Goal: Book appointment/travel/reservation

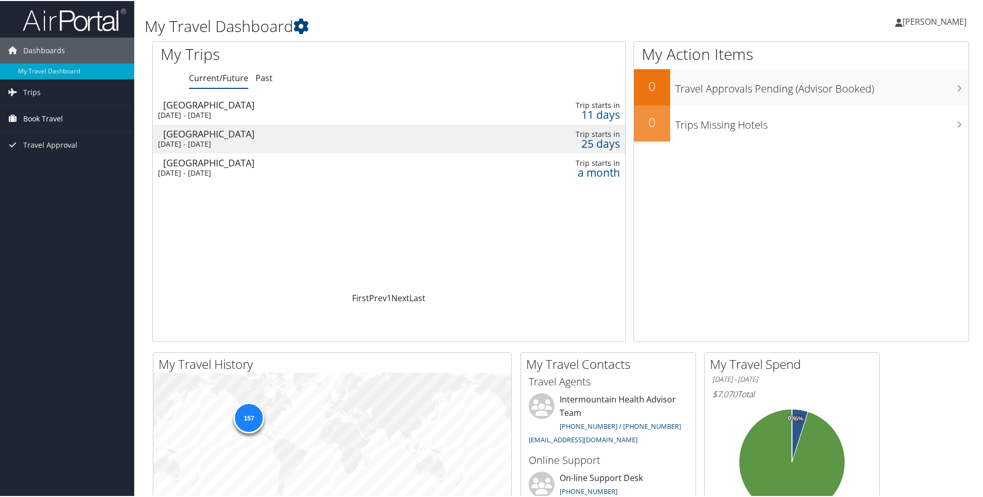
click at [47, 114] on span "Book Travel" at bounding box center [43, 118] width 40 height 26
click at [33, 169] on link "Book/Manage Online Trips" at bounding box center [67, 169] width 134 height 15
